Goal: Complete application form: Complete application form

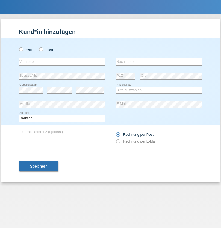
radio input "true"
click at [62, 62] on input "text" at bounding box center [62, 61] width 86 height 7
type input "[PERSON_NAME]"
click at [159, 62] on input "text" at bounding box center [159, 61] width 86 height 7
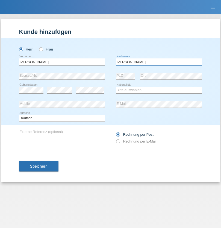
type input "Reichl"
select select "CH"
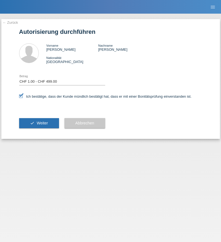
select select "1"
click at [39, 123] on span "Weiter" at bounding box center [42, 123] width 11 height 4
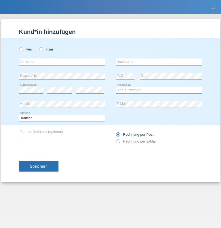
radio input "true"
click at [62, 62] on input "text" at bounding box center [62, 61] width 86 height 7
type input "Stefano"
click at [159, 62] on input "text" at bounding box center [159, 61] width 86 height 7
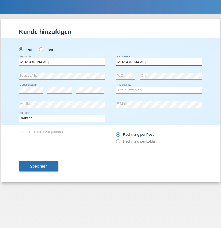
type input "Daniele"
select select "CH"
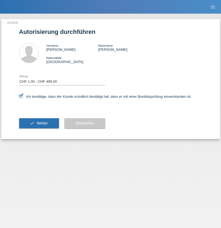
select select "1"
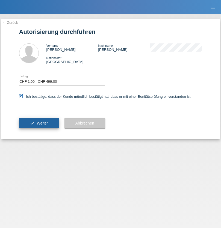
click at [39, 123] on span "Weiter" at bounding box center [42, 123] width 11 height 4
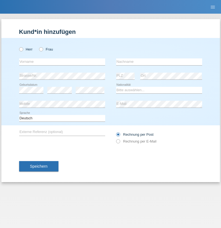
radio input "true"
click at [62, 62] on input "text" at bounding box center [62, 61] width 86 height 7
type input "[PERSON_NAME]"
click at [159, 62] on input "text" at bounding box center [159, 61] width 86 height 7
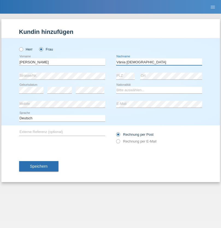
type input "Vânia [DEMOGRAPHIC_DATA]"
select select "BR"
select select "C"
select select "27"
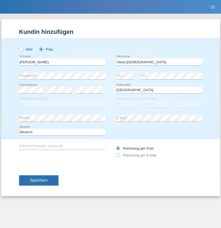
select select "10"
select select "2003"
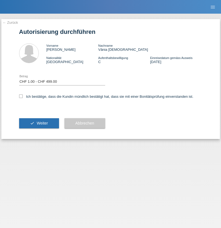
select select "1"
checkbox input "true"
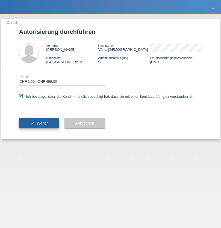
click at [39, 123] on span "Weiter" at bounding box center [42, 123] width 11 height 4
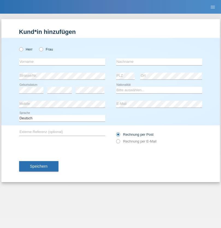
radio input "true"
click at [62, 62] on input "text" at bounding box center [62, 61] width 86 height 7
type input "blakore"
click at [159, 62] on input "text" at bounding box center [159, 61] width 86 height 7
type input "aime"
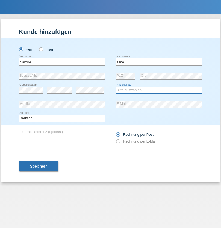
select select "CI"
select select "C"
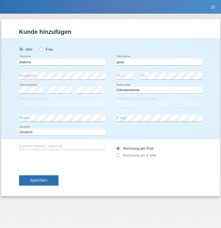
select select "22"
select select "01"
select select "2005"
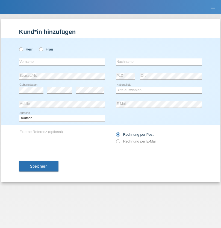
radio input "true"
click at [62, 62] on input "text" at bounding box center [62, 61] width 86 height 7
type input "[PERSON_NAME]"
click at [159, 62] on input "text" at bounding box center [159, 61] width 86 height 7
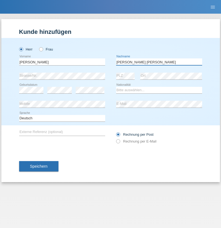
type input "[PERSON_NAME] [PERSON_NAME]"
select select "CH"
